Goal: Transaction & Acquisition: Subscribe to service/newsletter

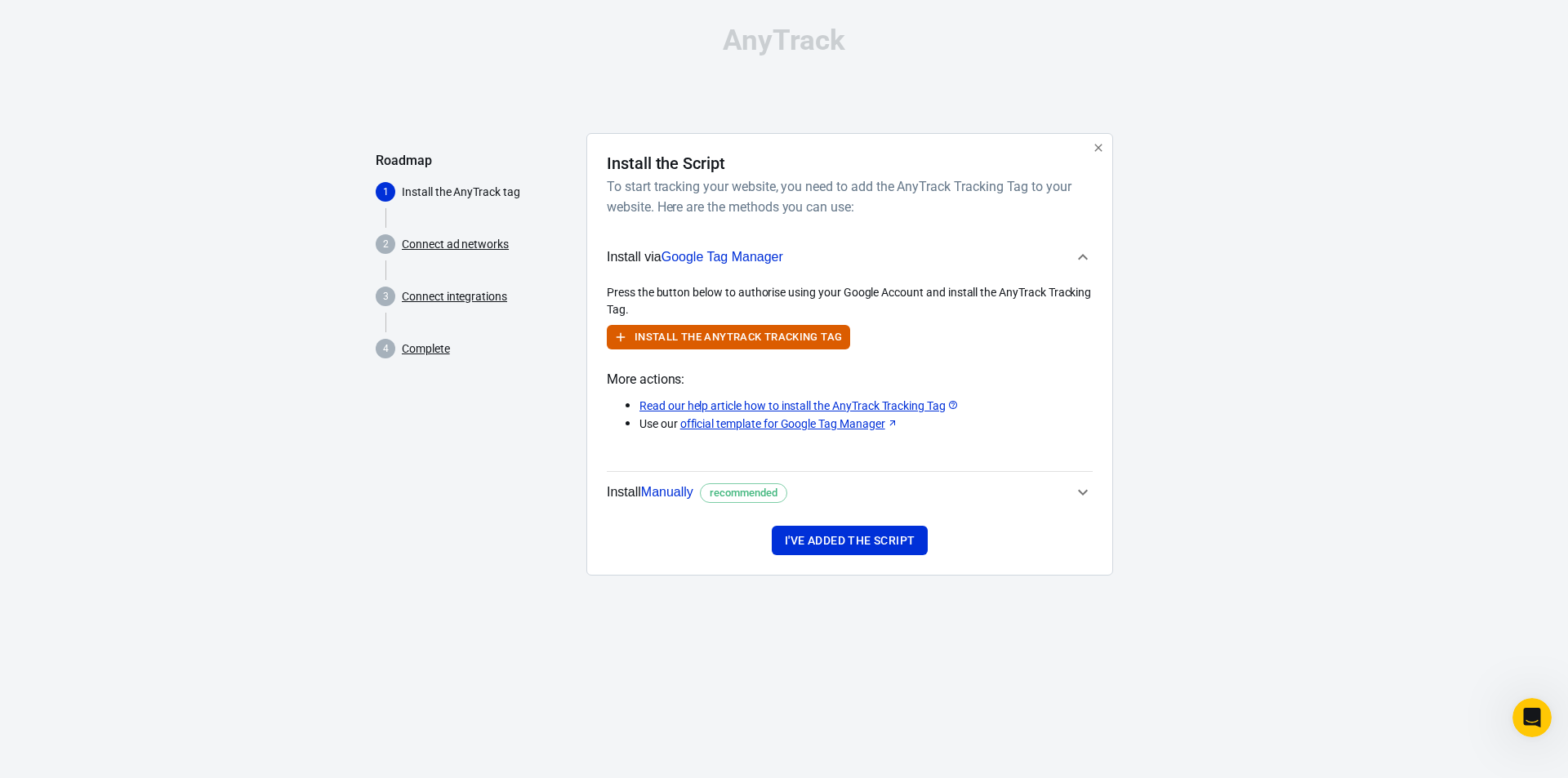
click at [1080, 256] on icon "button" at bounding box center [1083, 257] width 20 height 20
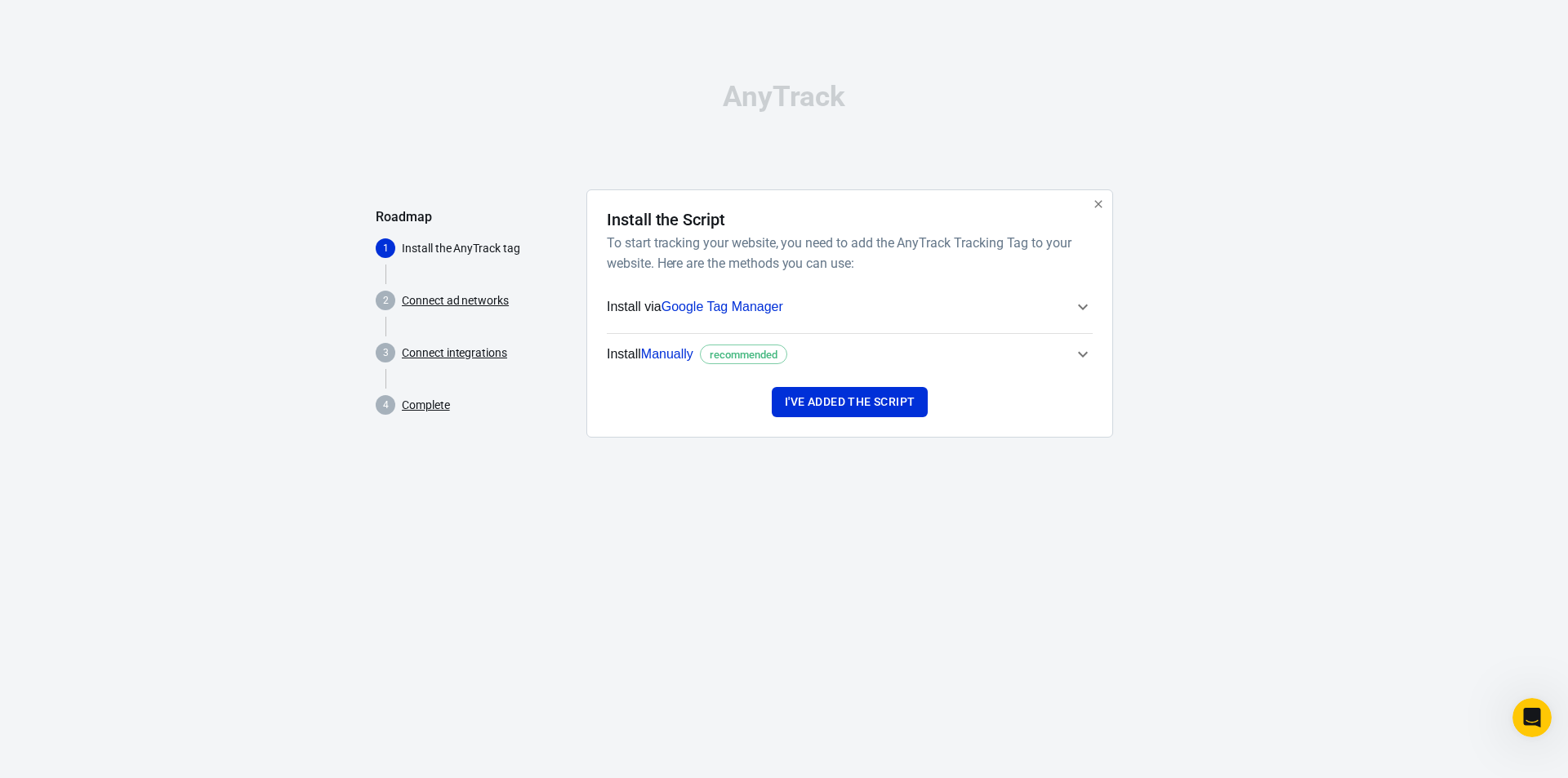
click at [1082, 357] on icon "button" at bounding box center [1083, 354] width 20 height 20
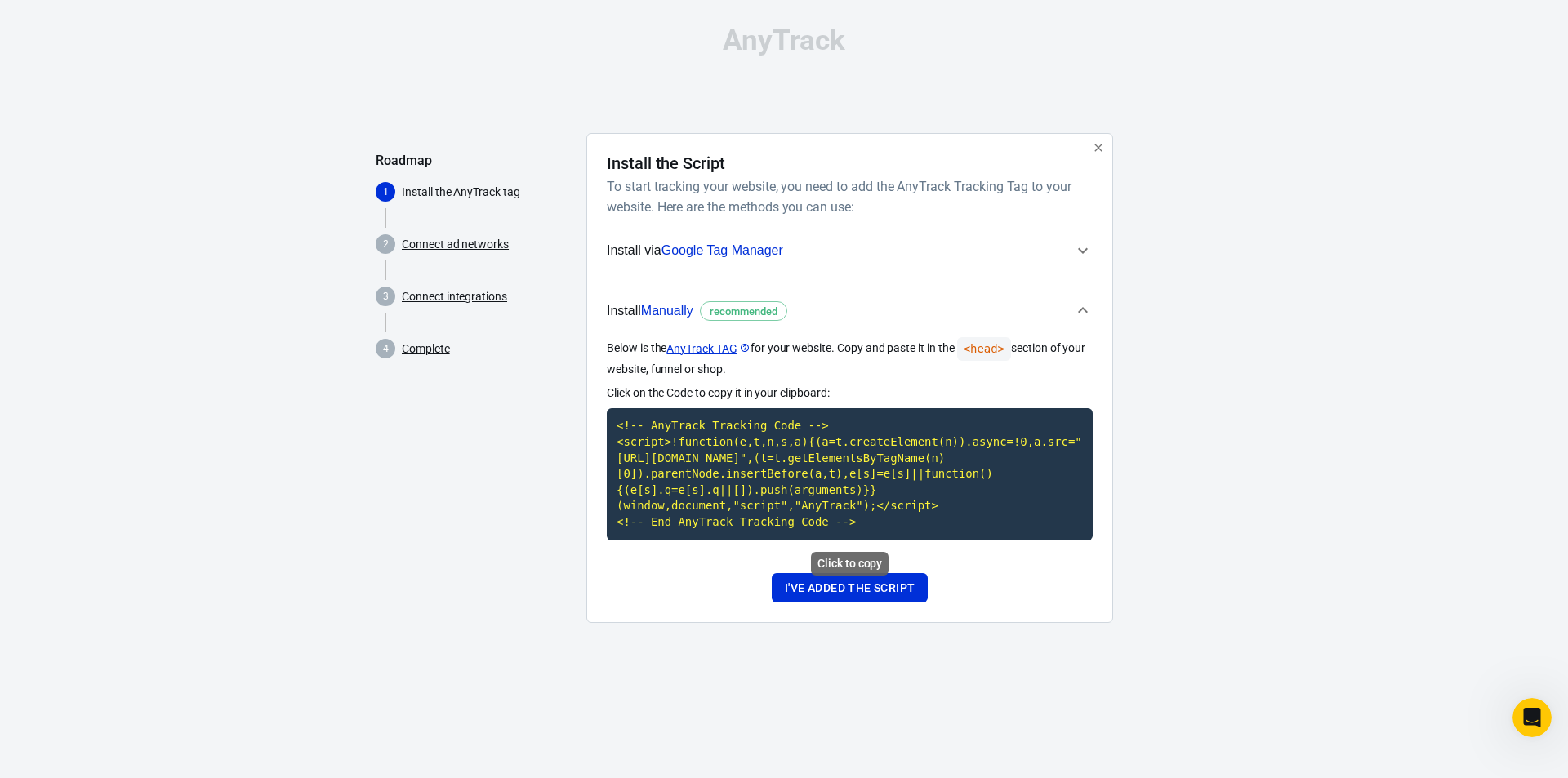
click at [730, 475] on code "<!-- AnyTrack Tracking Code --> <script>!function(e,t,n,s,a){(a=t.createElement…" at bounding box center [849, 474] width 486 height 131
click at [856, 589] on button "I've added the script" at bounding box center [849, 587] width 156 height 30
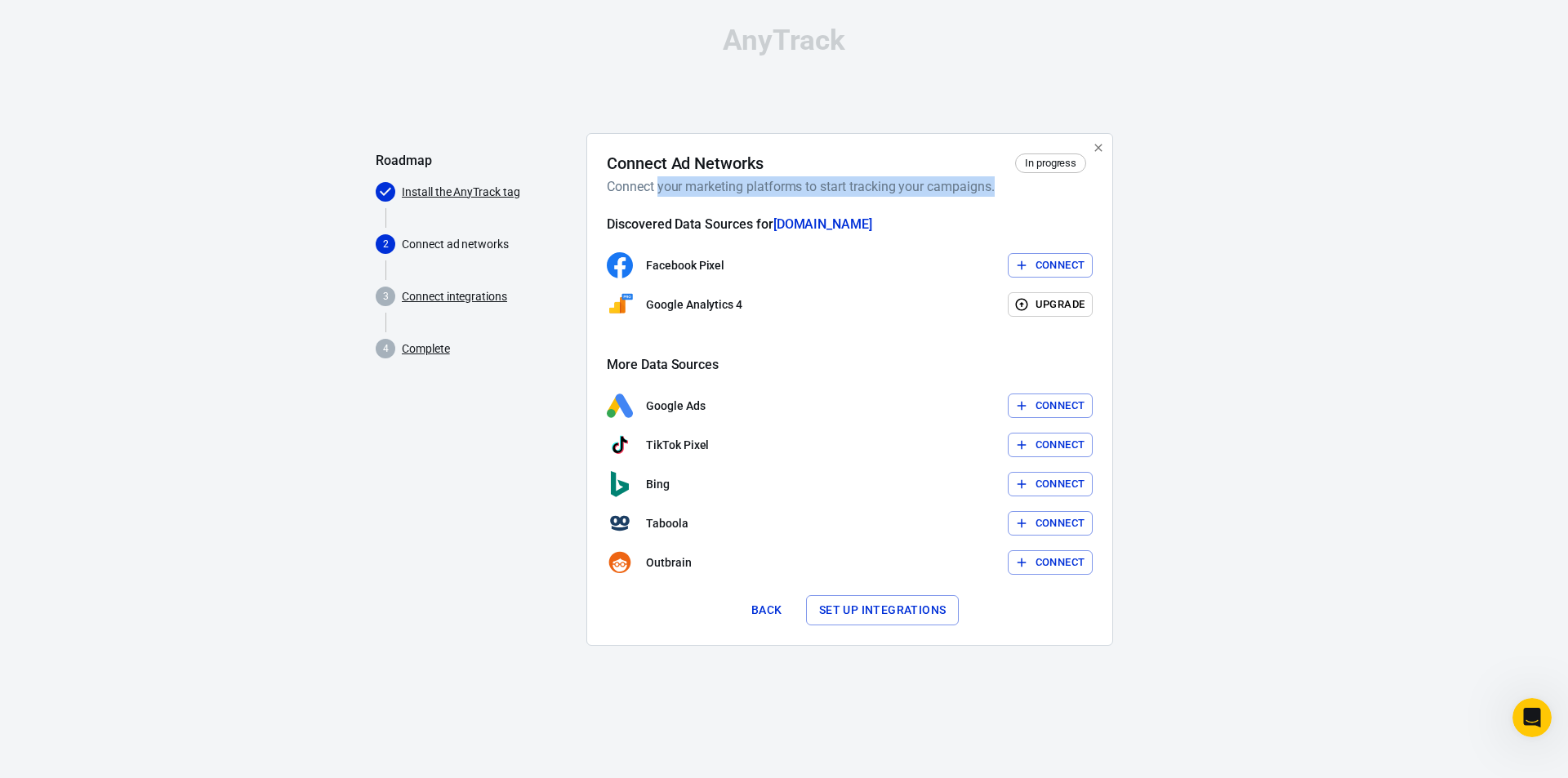
drag, startPoint x: 658, startPoint y: 185, endPoint x: 1007, endPoint y: 182, distance: 349.0
click at [1007, 182] on h6 "Connect your marketing platforms to start tracking your campaigns." at bounding box center [847, 186] width 480 height 21
click at [980, 189] on h6 "Connect your marketing platforms to start tracking your campaigns." at bounding box center [847, 186] width 480 height 21
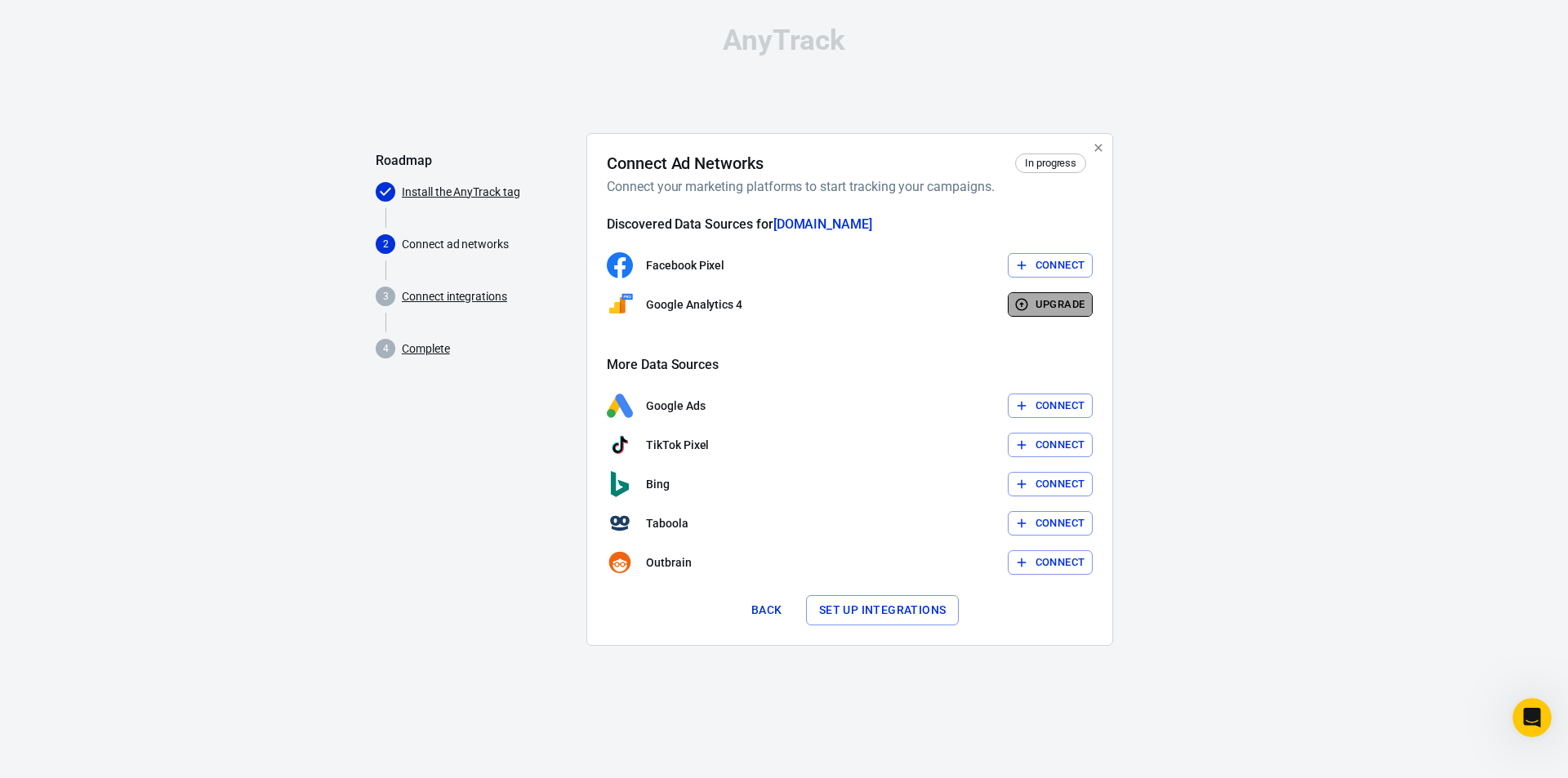
click at [1031, 306] on button "Upgrade" at bounding box center [1050, 304] width 85 height 25
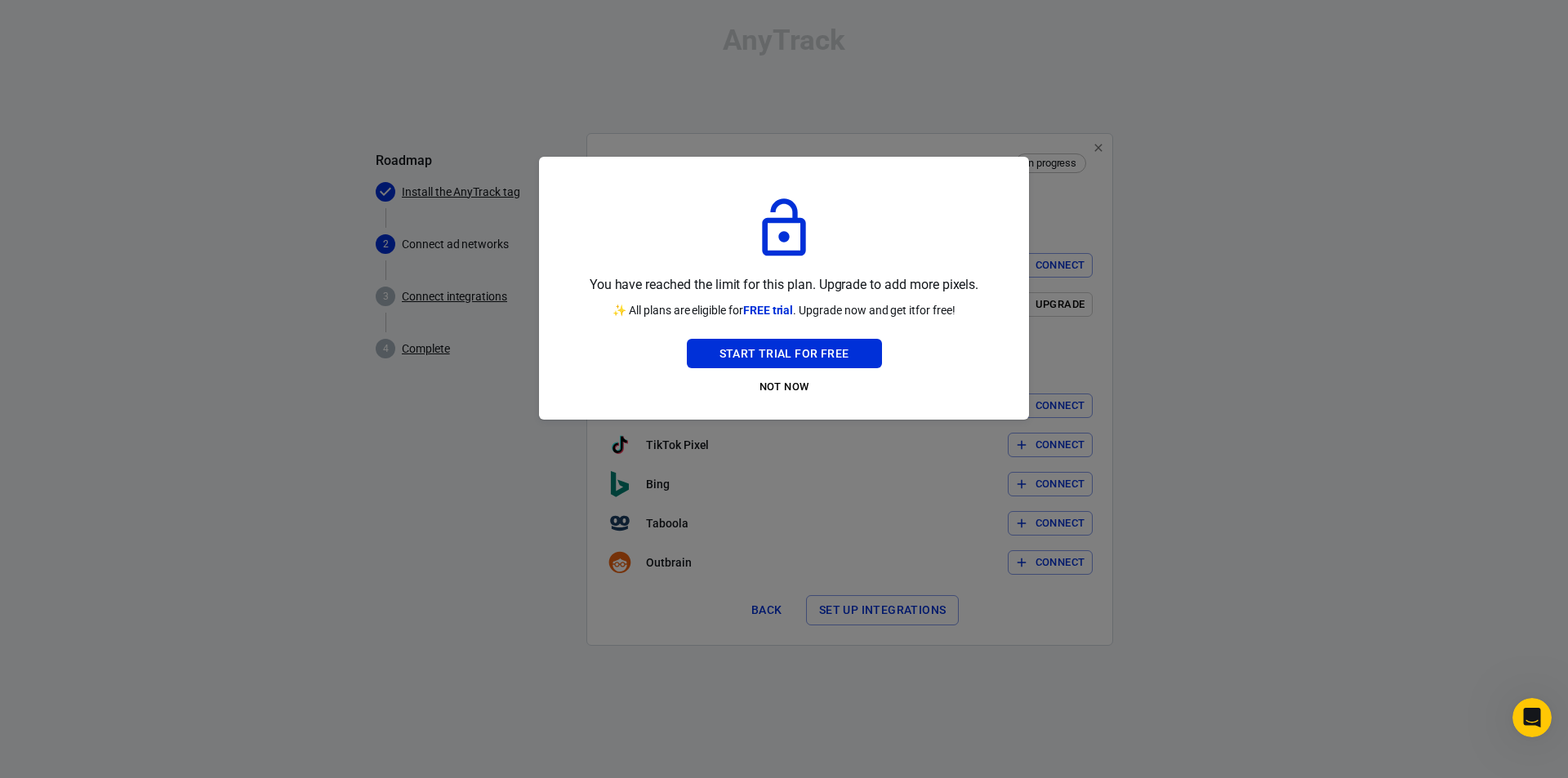
drag, startPoint x: 612, startPoint y: 305, endPoint x: 967, endPoint y: 314, distance: 355.1
click at [967, 314] on div "You have reached the limit for this plan. Upgrade to add more pixels. ✨ All pla…" at bounding box center [784, 287] width 450 height 223
click at [964, 314] on div "You have reached the limit for this plan. Upgrade to add more pixels. ✨ All pla…" at bounding box center [784, 287] width 450 height 223
drag, startPoint x: 809, startPoint y: 353, endPoint x: 787, endPoint y: 389, distance: 42.2
click at [787, 389] on div "Start Trial For Free Not Now" at bounding box center [784, 369] width 195 height 61
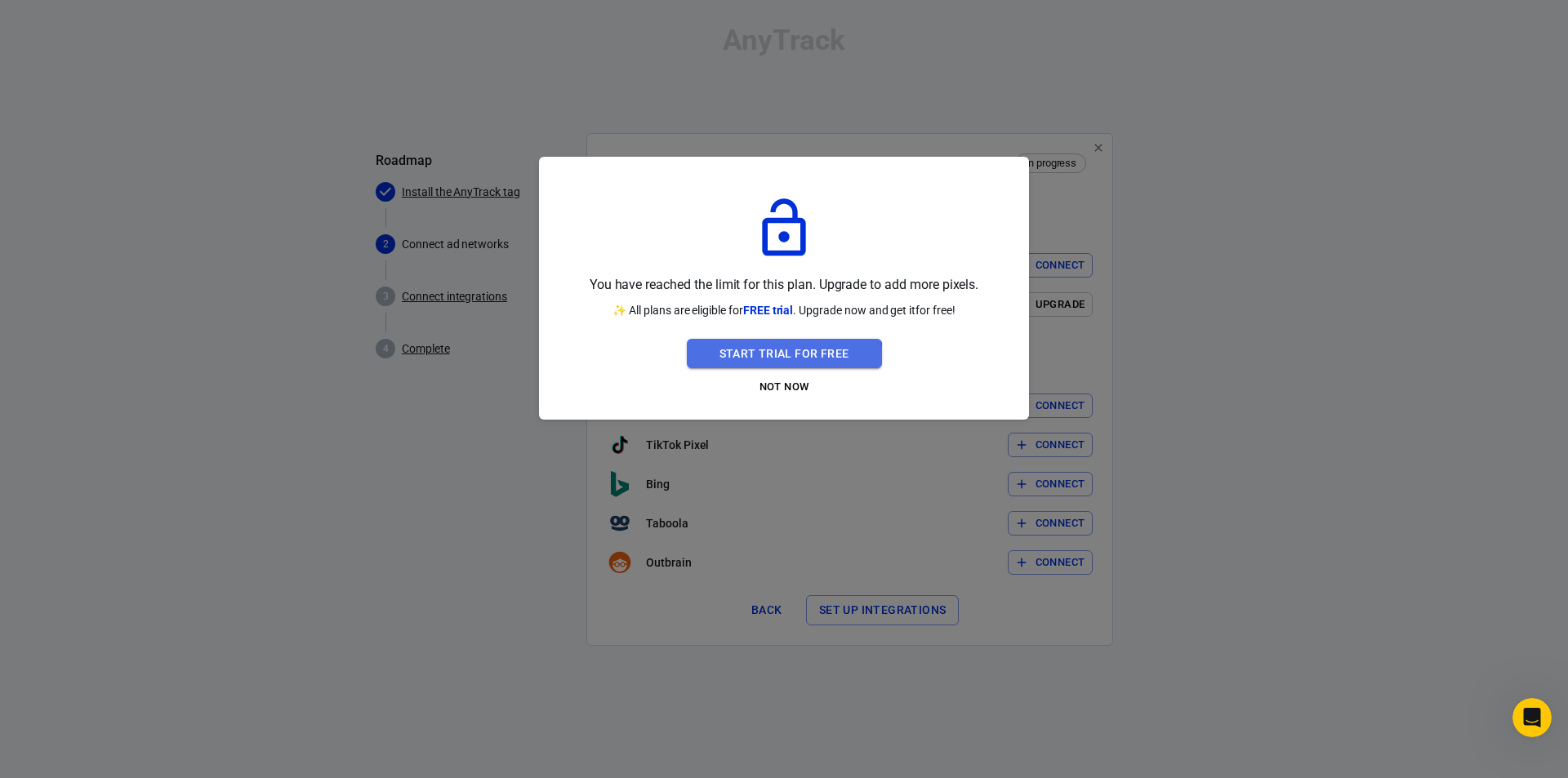
click at [743, 362] on button "Start Trial For Free" at bounding box center [784, 354] width 195 height 30
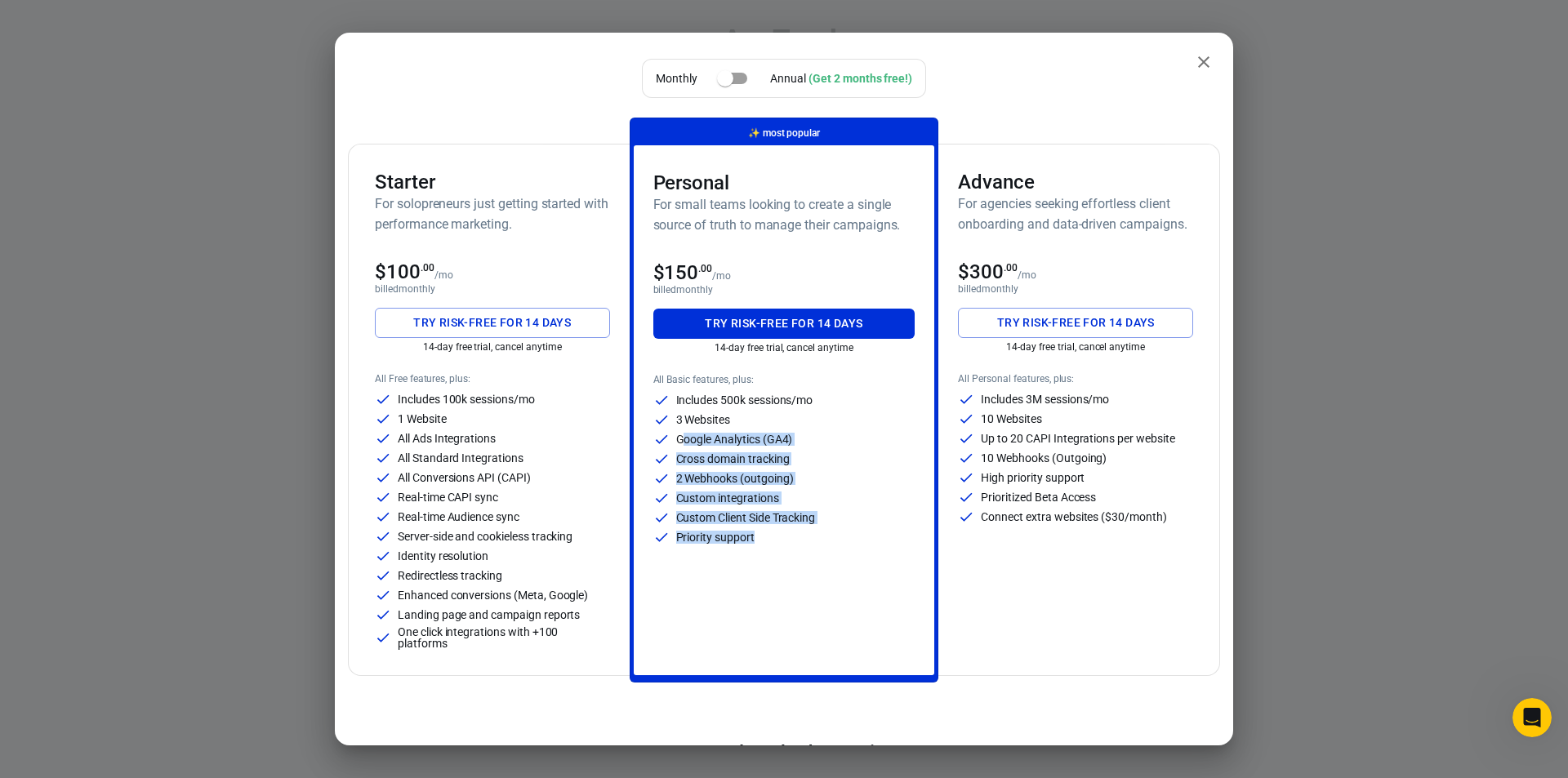
drag, startPoint x: 679, startPoint y: 436, endPoint x: 784, endPoint y: 539, distance: 147.1
click at [784, 539] on div "Includes 500k sessions/mo 3 Websites Google Analytics (GA4) Cross domain tracki…" at bounding box center [784, 468] width 262 height 154
click at [798, 486] on div "2 Webhooks (outgoing)" at bounding box center [784, 478] width 262 height 16
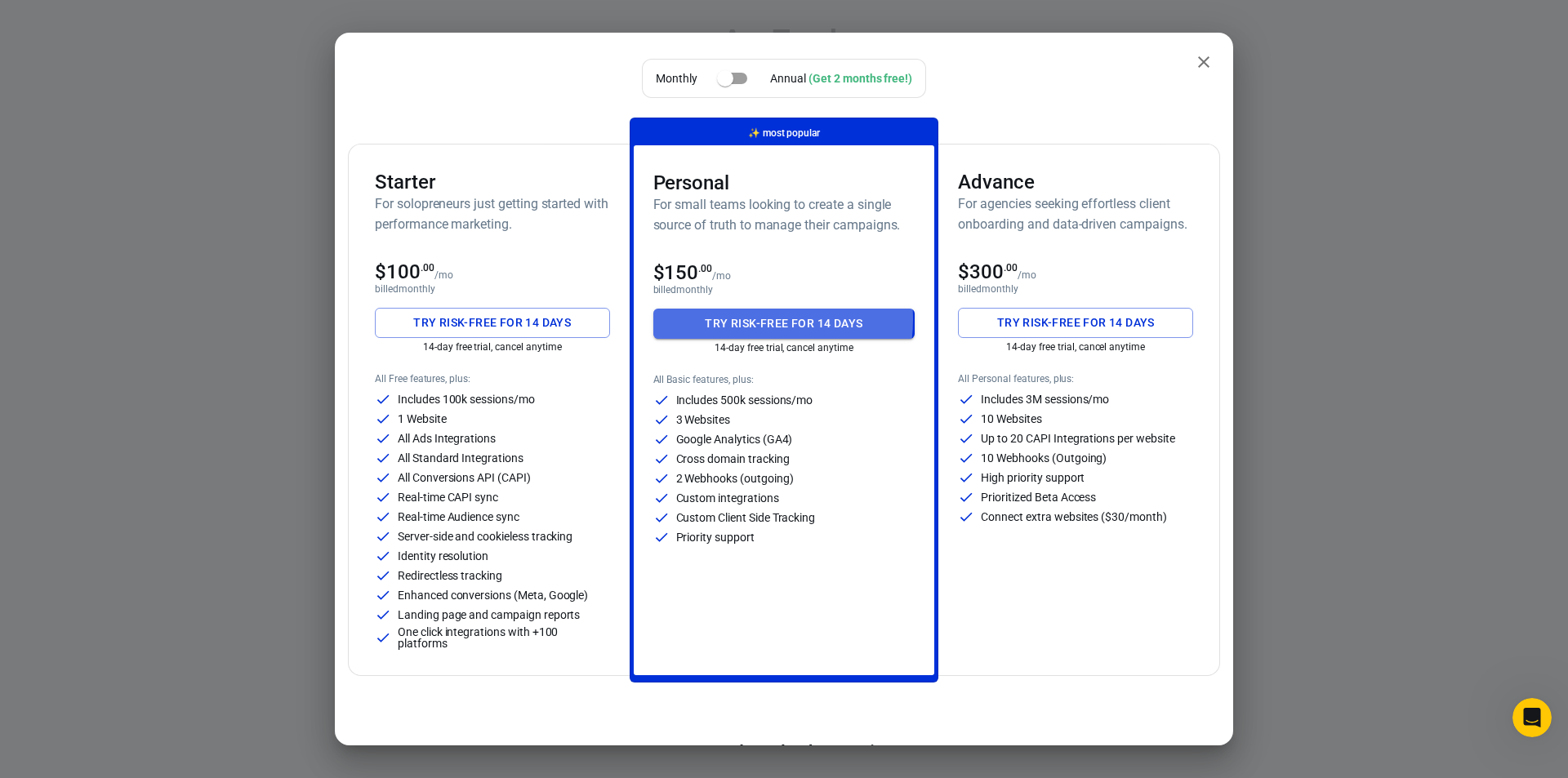
click at [736, 319] on button "Try risk-free for 14 days" at bounding box center [784, 323] width 262 height 30
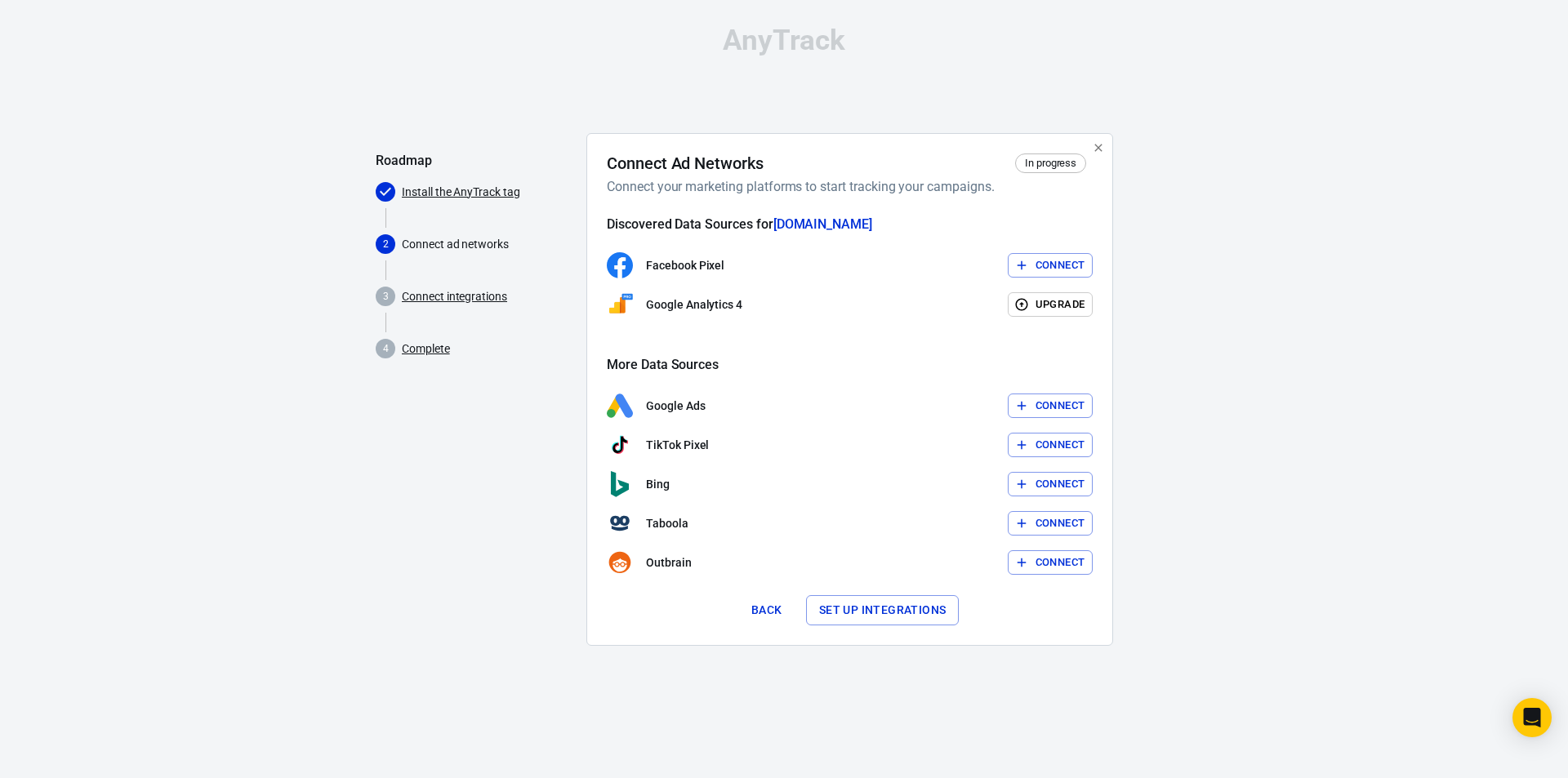
click at [1049, 260] on button "Connect" at bounding box center [1050, 265] width 85 height 25
click at [1160, 685] on html "AnyTrack Roadmap Install the AnyTrack tag 2 Connect ad networks 3 Connect integ…" at bounding box center [784, 342] width 1568 height 685
